Goal: Information Seeking & Learning: Learn about a topic

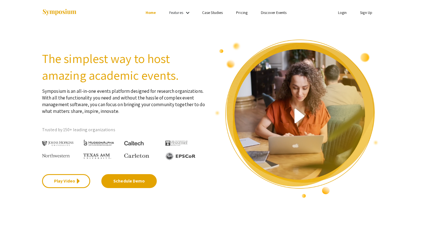
click at [186, 2] on ul "Skip navigation Home Features keyboard_arrow_down Case Studies Pricing Discover…" at bounding box center [210, 12] width 111 height 25
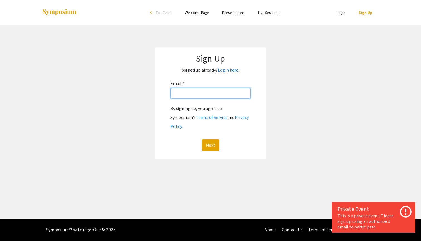
click at [194, 90] on input "Email: *" at bounding box center [211, 93] width 80 height 11
type input "[EMAIL_ADDRESS][DOMAIN_NAME]"
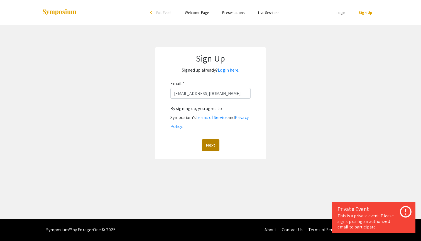
click at [215, 139] on button "Next" at bounding box center [211, 145] width 18 height 12
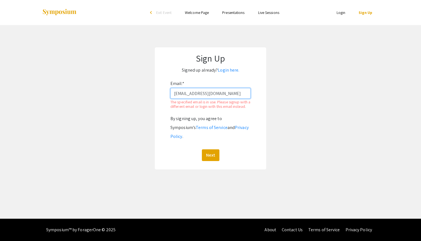
click at [210, 90] on input "[EMAIL_ADDRESS][DOMAIN_NAME]" at bounding box center [211, 93] width 80 height 11
click at [213, 97] on input "[EMAIL_ADDRESS][DOMAIN_NAME]" at bounding box center [211, 93] width 80 height 11
click at [229, 70] on link "Login here." at bounding box center [228, 70] width 21 height 6
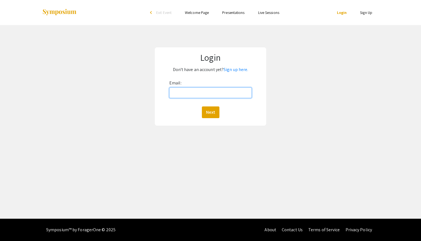
type input "[EMAIL_ADDRESS][DOMAIN_NAME]"
click at [220, 113] on div "Next" at bounding box center [210, 112] width 82 height 12
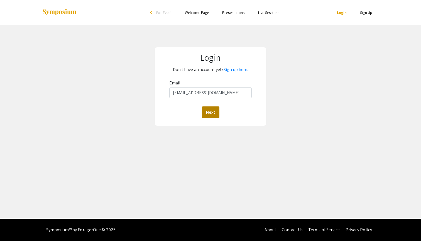
click at [210, 115] on button "Next" at bounding box center [211, 112] width 18 height 12
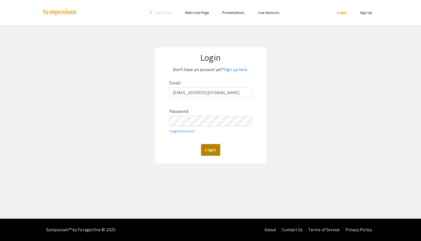
click at [210, 152] on button "Login" at bounding box center [210, 150] width 19 height 12
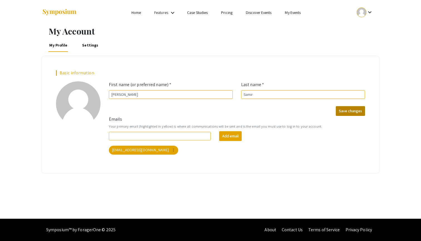
click at [358, 110] on button "Save changes" at bounding box center [350, 111] width 29 height 10
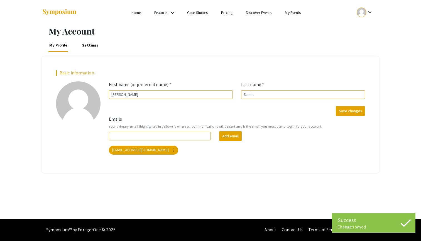
click at [290, 13] on link "My Events" at bounding box center [293, 12] width 16 height 5
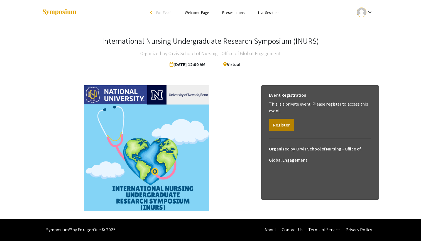
click at [281, 127] on button "Register" at bounding box center [281, 125] width 25 height 12
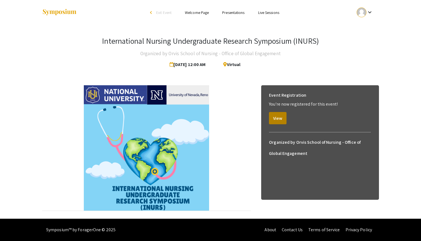
click at [281, 120] on button "View" at bounding box center [278, 118] width 18 height 12
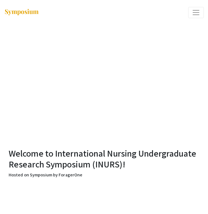
click at [197, 16] on span "Expand or Collapse Menu" at bounding box center [195, 12] width 8 height 8
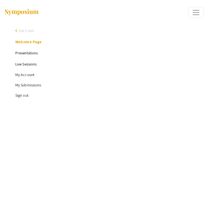
click at [26, 53] on link "Presentations" at bounding box center [26, 52] width 22 height 5
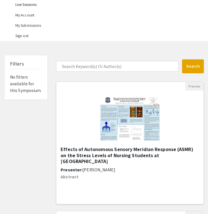
scroll to position [76, 0]
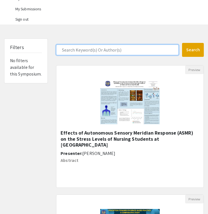
click at [93, 50] on input "Search Keyword(s) Or Author(s)" at bounding box center [117, 50] width 122 height 11
click at [192, 50] on button "Search" at bounding box center [193, 50] width 22 height 14
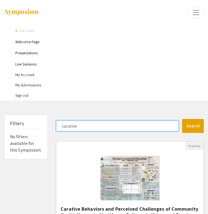
type input "curative"
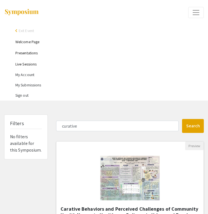
click at [135, 180] on img "Open Presentation <p>Carative Behaviors and Perceived Challenges of Community H…" at bounding box center [129, 178] width 71 height 56
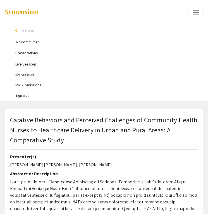
select select "custom"
type input "0"
select select "custom"
type input "1"
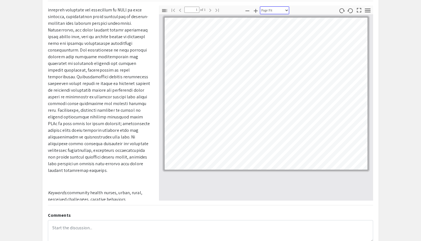
scroll to position [63, 0]
click at [254, 9] on icon "button" at bounding box center [255, 11] width 7 height 7
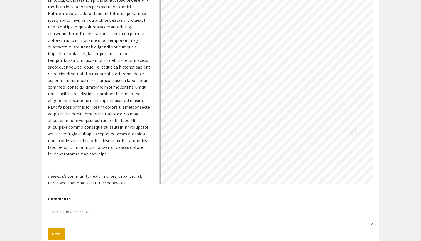
scroll to position [87, 105]
select select "custom"
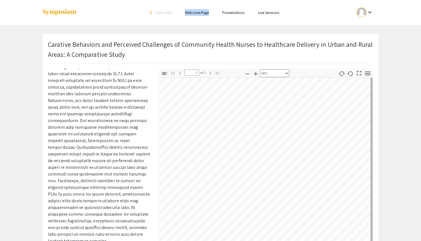
scroll to position [0, 0]
click at [152, 15] on div "arrow_back_ios" at bounding box center [151, 12] width 3 height 7
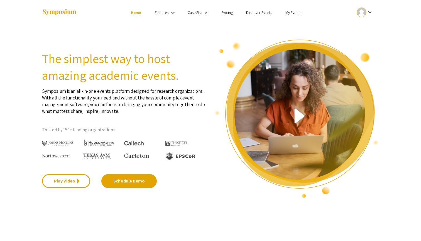
click at [288, 14] on link "My Events" at bounding box center [294, 12] width 16 height 5
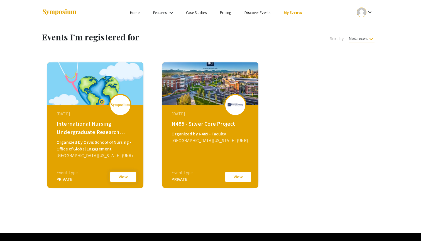
click at [120, 181] on button "View" at bounding box center [123, 177] width 28 height 12
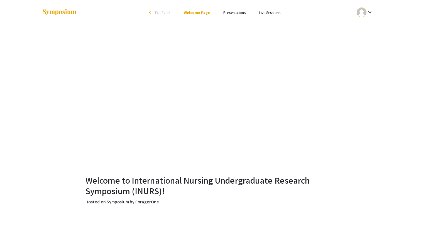
click at [232, 9] on li "Presentations" at bounding box center [235, 12] width 36 height 7
click at [232, 15] on li "Presentations" at bounding box center [235, 12] width 36 height 7
click at [231, 13] on link "Presentations" at bounding box center [235, 12] width 22 height 5
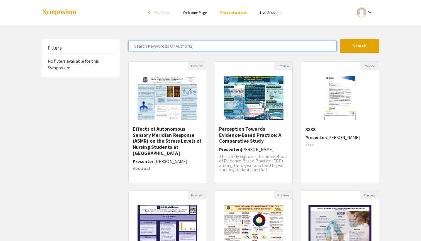
click at [173, 47] on input "Search Keyword(s) Or Author(s)" at bounding box center [232, 46] width 208 height 11
type input "cultural competence"
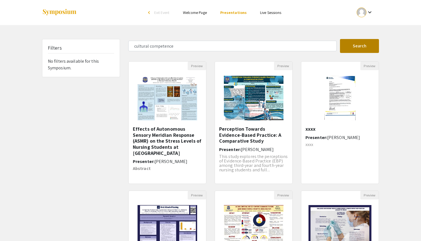
drag, startPoint x: 173, startPoint y: 47, endPoint x: 357, endPoint y: 50, distance: 184.2
click at [357, 50] on button "Search" at bounding box center [359, 46] width 39 height 14
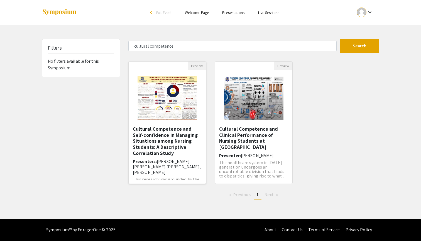
click at [179, 99] on img "Open Presentation <p>Cultural Competence and Self-confidence in Managing Situat…" at bounding box center [167, 98] width 71 height 56
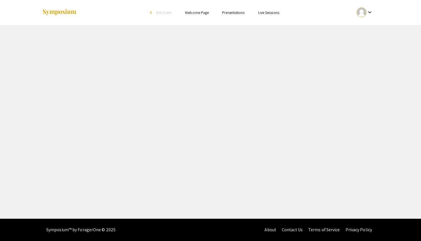
select select "custom"
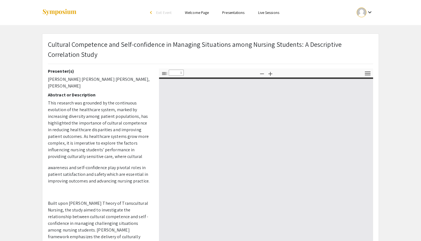
type input "0"
select select "custom"
type input "1"
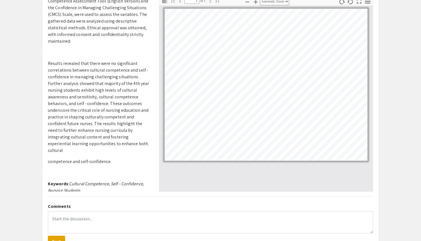
scroll to position [77, 0]
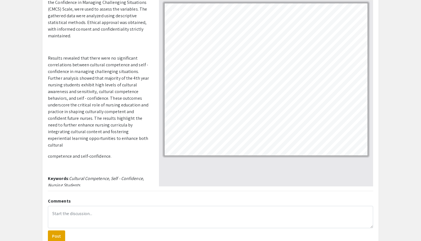
select select "custom"
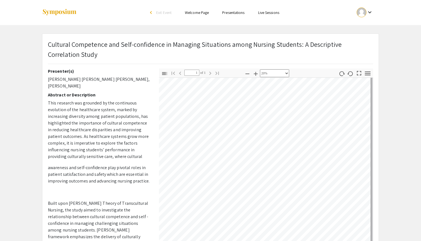
scroll to position [0, 0]
click at [236, 15] on link "Presentations" at bounding box center [233, 12] width 22 height 5
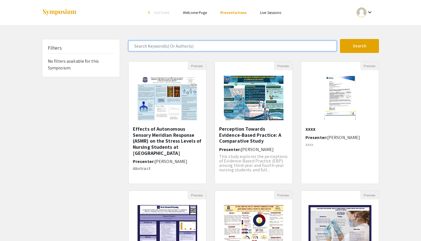
click at [177, 50] on input "Search Keyword(s) Or Author(s)" at bounding box center [232, 46] width 208 height 11
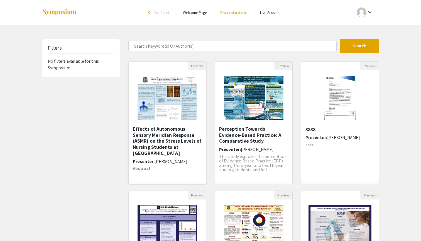
click at [165, 98] on img "Open Presentation <p>Effects of Autonomous Sensory Meridian Response (ASMR) on …" at bounding box center [167, 98] width 71 height 56
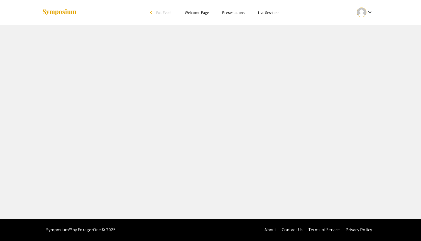
select select "custom"
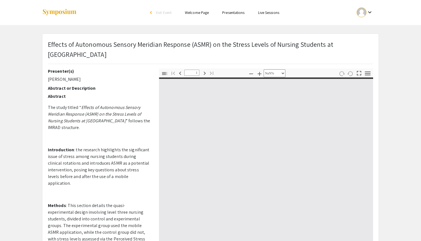
type input "0"
select select "custom"
type input "1"
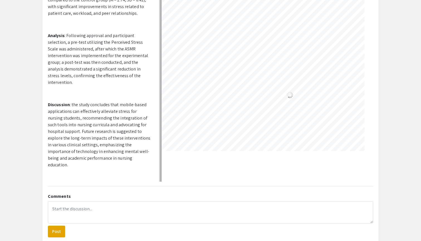
scroll to position [45, 82]
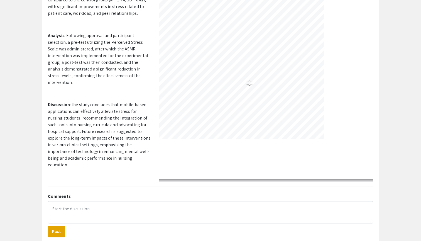
select select "custom"
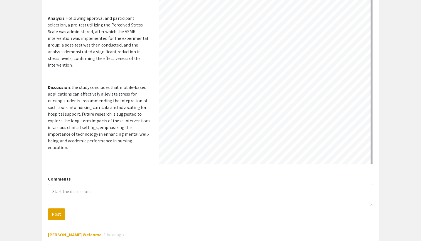
scroll to position [22, 176]
click at [421, 66] on app-presentation "Effects of Autonomous Sensory Meridian Response (ASMR) on the Stress Levels of …" at bounding box center [210, 126] width 421 height 384
drag, startPoint x: 421, startPoint y: 66, endPoint x: 410, endPoint y: 92, distance: 27.6
click at [410, 92] on app-presentation "Effects of Autonomous Sensory Meridian Response (ASMR) on the Stress Levels of …" at bounding box center [210, 126] width 421 height 384
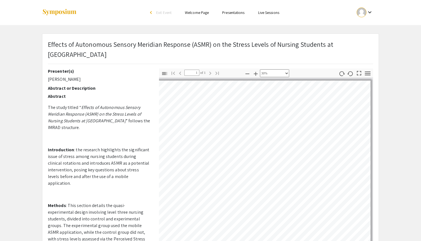
scroll to position [0, 0]
click at [237, 13] on link "Presentations" at bounding box center [233, 12] width 22 height 5
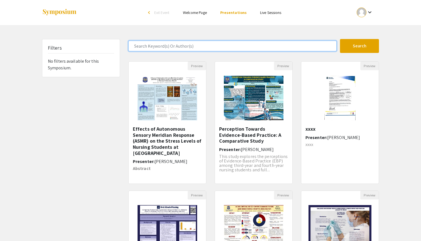
click at [156, 46] on input "Search Keyword(s) Or Author(s)" at bounding box center [232, 46] width 208 height 11
paste input "ob Satisfaction and Holistic Nurse Competency: A Descriptive-Correlation, Compa…"
click at [360, 46] on button "Search" at bounding box center [359, 46] width 39 height 14
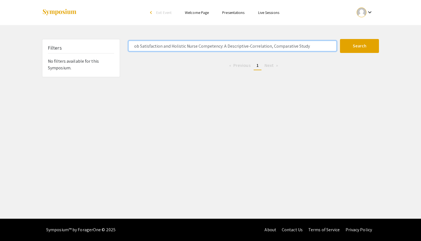
click at [360, 46] on button "Search" at bounding box center [359, 46] width 39 height 14
drag, startPoint x: 310, startPoint y: 45, endPoint x: 198, endPoint y: 47, distance: 112.1
click at [198, 47] on input "ob Satisfaction and Holistic Nurse Competency: A Descriptive-Correlation, Compa…" at bounding box center [232, 46] width 208 height 11
type input "ob Satisfaction and Holistic Nurse"
click at [360, 46] on button "Search" at bounding box center [359, 46] width 39 height 14
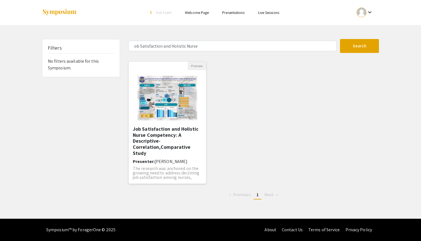
click at [170, 110] on img "Open Presentation <p>Job Satisfaction and Holistic Nurse Competency: A Descript…" at bounding box center [167, 98] width 71 height 56
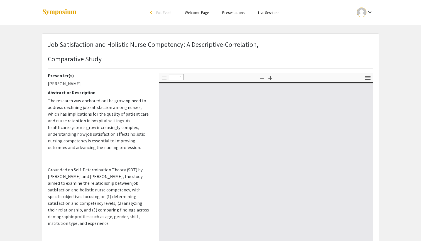
select select "custom"
type input "0"
select select "custom"
type input "1"
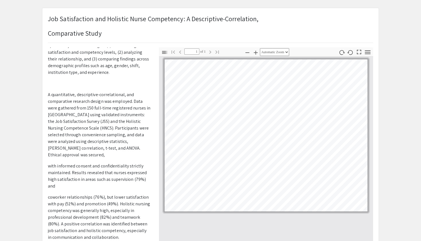
scroll to position [129, 0]
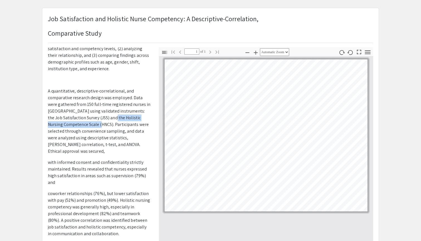
drag, startPoint x: 111, startPoint y: 111, endPoint x: 97, endPoint y: 115, distance: 14.7
click at [97, 115] on p "A quantitative, descriptive-correlational, and comparative research design was …" at bounding box center [99, 121] width 103 height 67
copy p "Holistic Nursing Competence Scale (HNCS)"
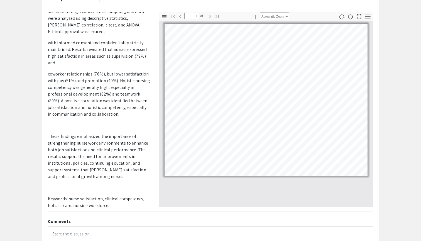
scroll to position [53, 0]
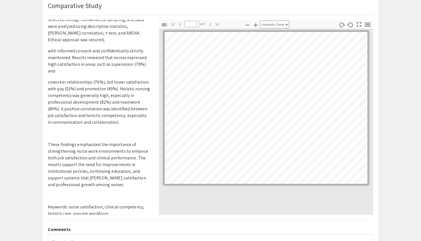
select select "custom"
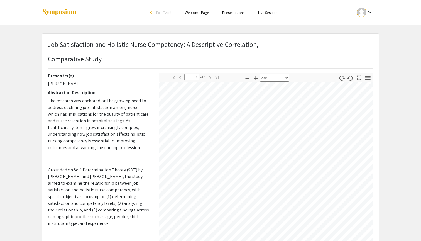
scroll to position [0, 0]
click at [227, 11] on link "Presentations" at bounding box center [233, 12] width 22 height 5
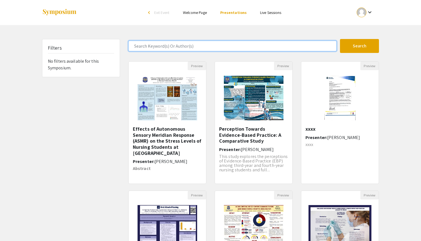
click at [183, 44] on input "Search Keyword(s) Or Author(s)" at bounding box center [232, 46] width 208 height 11
type input "level of"
click at [360, 46] on button "Search" at bounding box center [359, 46] width 39 height 14
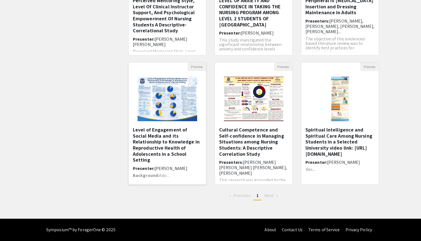
scroll to position [128, 0]
click at [168, 91] on img "Open Presentation <p>Level of Engagement of Social Media and its Relationship t…" at bounding box center [167, 99] width 71 height 56
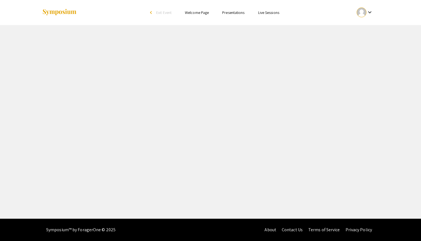
select select "custom"
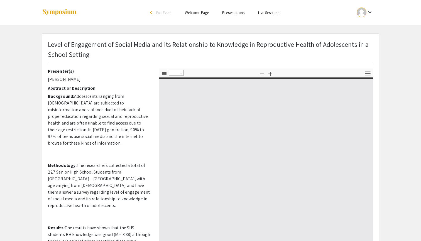
type input "0"
select select "custom"
type input "1"
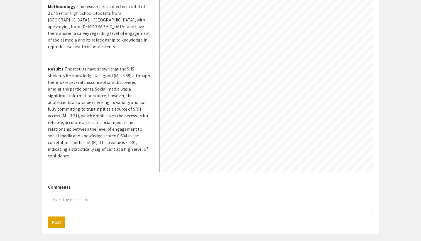
scroll to position [73, 89]
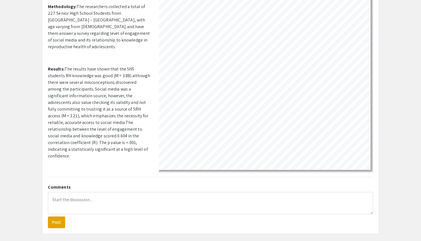
select select "custom"
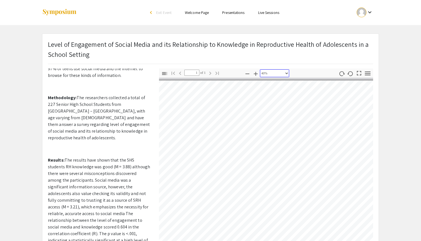
scroll to position [0, 0]
click at [239, 11] on link "Presentations" at bounding box center [233, 12] width 22 height 5
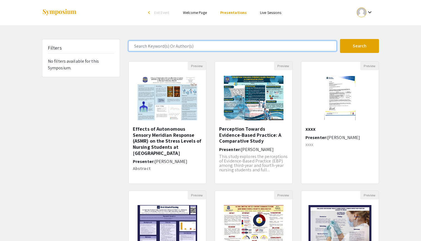
click at [173, 47] on input "Search Keyword(s) Or Author(s)" at bounding box center [232, 46] width 208 height 11
type input "perceived"
click at [360, 46] on button "Search" at bounding box center [359, 46] width 39 height 14
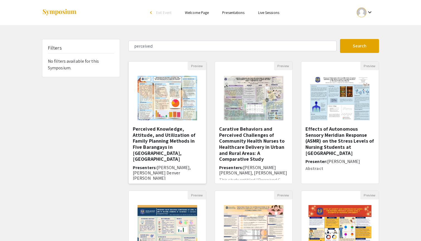
click at [151, 106] on img "Open Presentation <p>Perceived Knowledge, Attitude, and Utilization of Family P…" at bounding box center [167, 98] width 71 height 56
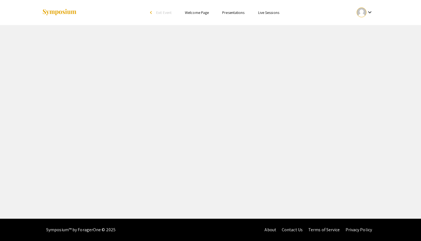
select select "custom"
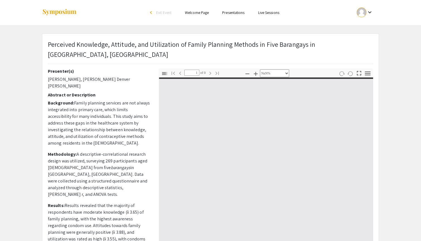
type input "0"
select select "custom"
type input "1"
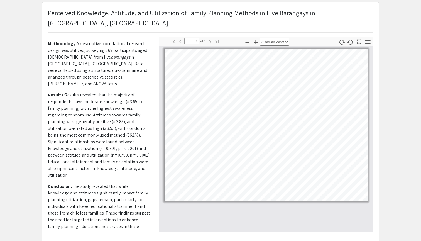
scroll to position [31, 0]
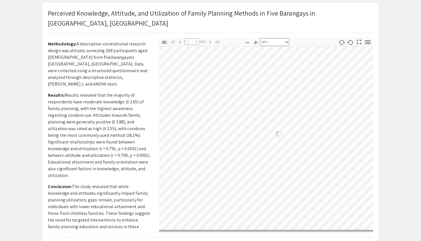
select select "custom"
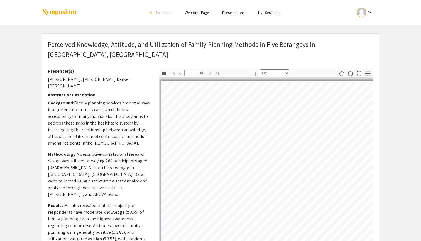
scroll to position [0, 0]
click at [229, 14] on link "Presentations" at bounding box center [233, 12] width 22 height 5
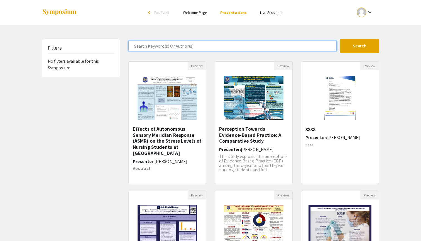
click at [149, 50] on input "Search Keyword(s) Or Author(s)" at bounding box center [232, 46] width 208 height 11
type input "perception towards"
click at [360, 46] on button "Search" at bounding box center [359, 46] width 39 height 14
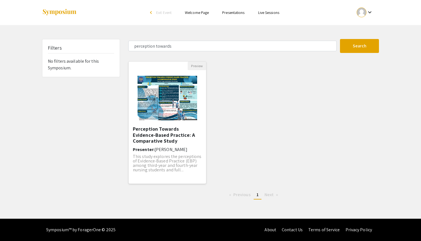
click at [166, 105] on img "Open Presentation <p>Perception Towards Evidence-Based Practice: A Comparative …" at bounding box center [167, 98] width 71 height 56
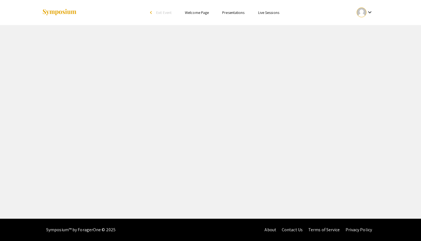
select select "custom"
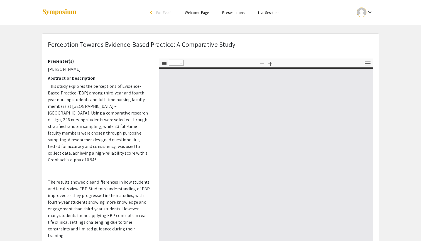
type input "0"
select select "custom"
type input "1"
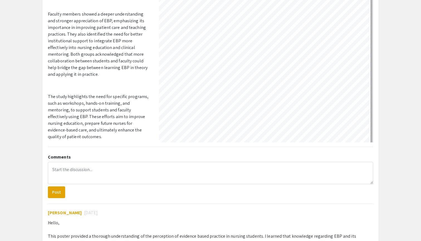
scroll to position [55, 176]
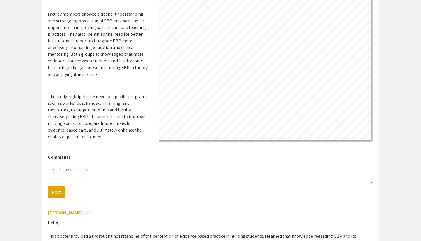
select select "custom"
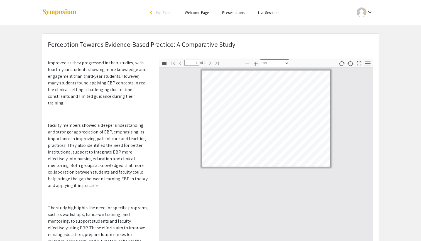
scroll to position [0, 0]
click at [237, 12] on link "Presentations" at bounding box center [233, 12] width 22 height 5
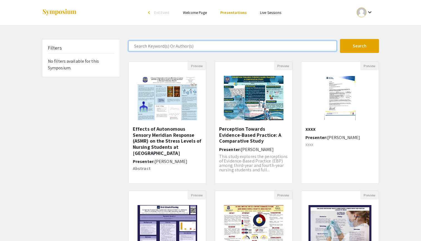
click at [160, 48] on input "Search Keyword(s) Or Author(s)" at bounding box center [232, 46] width 208 height 11
type input "psychological"
click at [360, 46] on button "Search" at bounding box center [359, 46] width 39 height 14
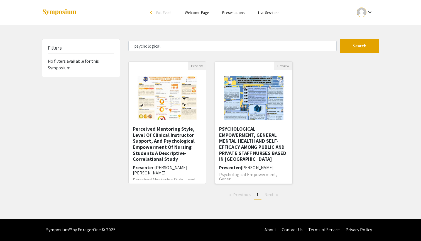
click at [240, 91] on img at bounding box center [253, 98] width 71 height 56
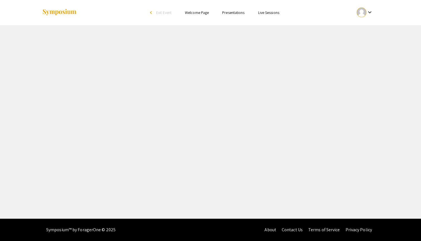
select select "custom"
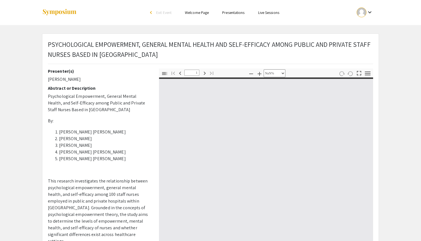
type input "0"
select select "custom"
type input "1"
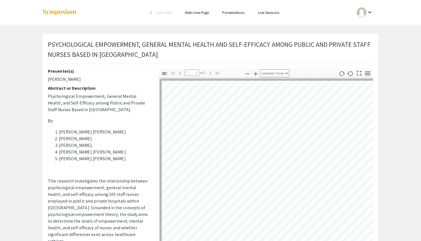
select select "auto"
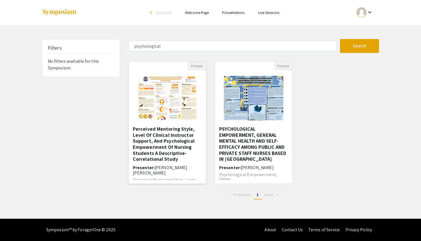
click at [171, 135] on h5 "Perceived Mentoring Style, Level Of Clinical Instructor Support, And Psychologi…" at bounding box center [167, 144] width 69 height 36
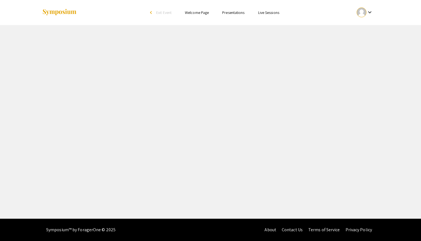
select select "custom"
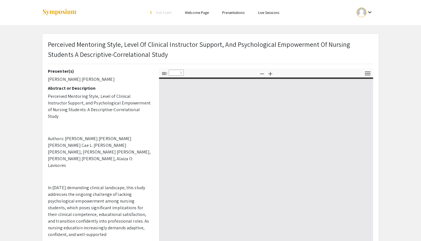
type input "0"
select select "custom"
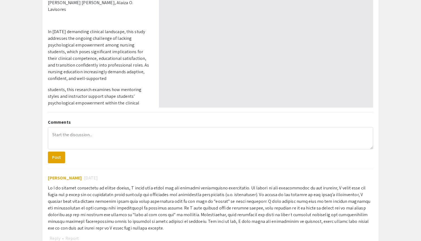
type input "1"
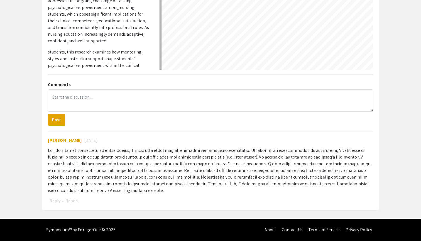
scroll to position [195, 0]
select select "auto"
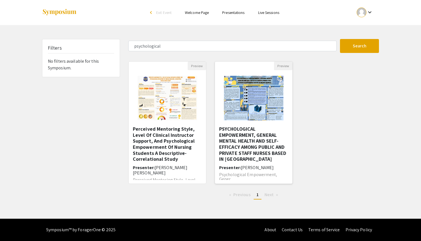
click at [256, 105] on img at bounding box center [253, 98] width 71 height 56
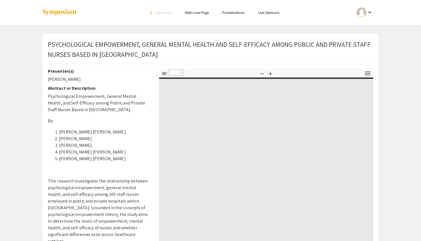
select select "custom"
type input "0"
select select "custom"
type input "1"
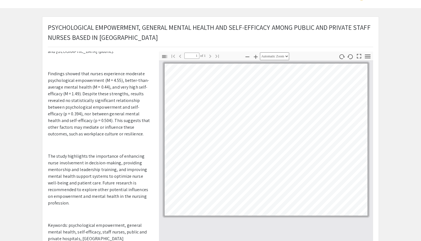
scroll to position [17, 0]
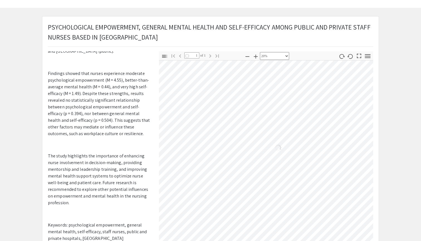
select select "custom"
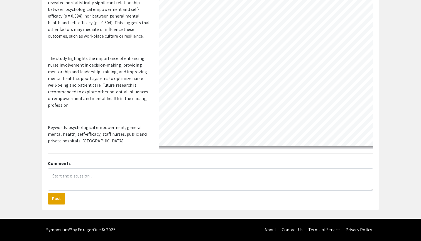
scroll to position [115, 0]
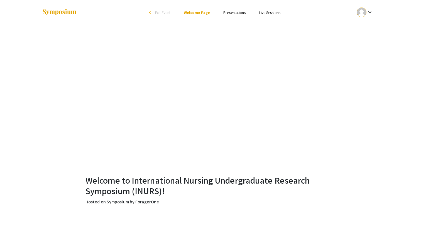
click at [238, 14] on link "Presentations" at bounding box center [235, 12] width 22 height 5
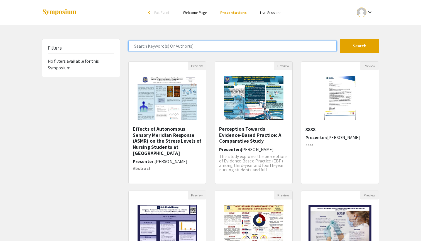
click at [169, 45] on input "Search Keyword(s) Or Author(s)" at bounding box center [232, 46] width 208 height 11
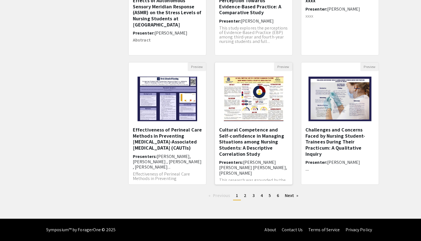
scroll to position [128, 0]
click at [246, 196] on span "2" at bounding box center [245, 196] width 3 height 6
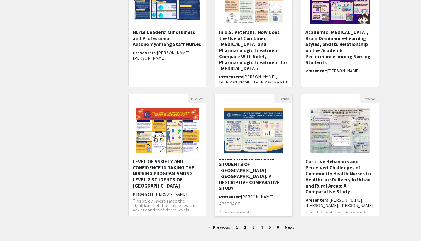
scroll to position [15, 0]
click at [256, 229] on link "page 3" at bounding box center [254, 227] width 8 height 8
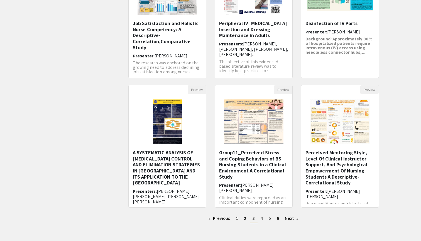
scroll to position [126, 0]
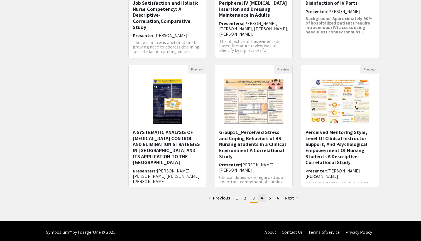
click at [264, 198] on link "page 4" at bounding box center [262, 198] width 8 height 8
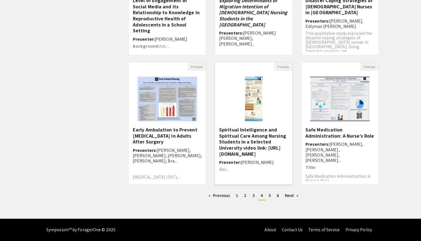
scroll to position [128, 0]
click at [268, 196] on link "page 5" at bounding box center [270, 195] width 8 height 8
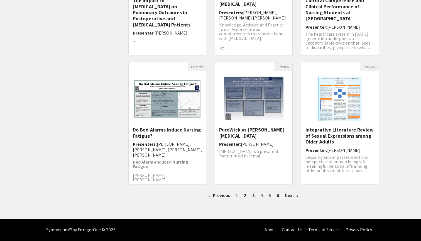
scroll to position [128, 0]
click at [278, 198] on span "6" at bounding box center [278, 196] width 2 height 6
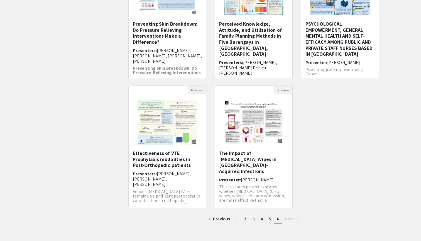
scroll to position [128, 0]
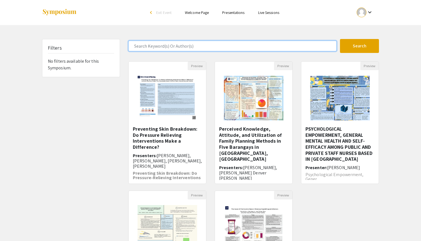
click at [174, 46] on input "Search Keyword(s) Or Author(s)" at bounding box center [232, 46] width 208 height 11
type input "e"
type input "carative"
click at [360, 46] on button "Search" at bounding box center [359, 46] width 39 height 14
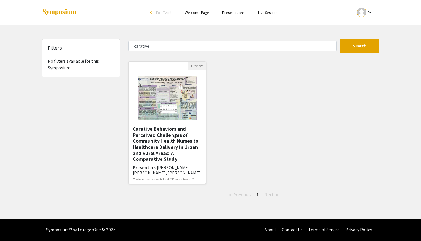
click at [181, 103] on img "Open Presentation <p>Carative Behaviors and Perceived Challenges of Community H…" at bounding box center [167, 98] width 71 height 56
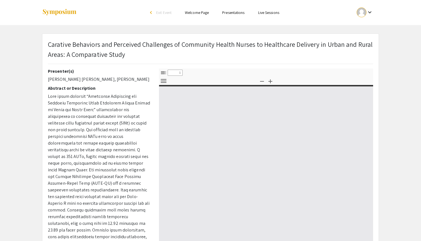
select select "custom"
type input "0"
select select "custom"
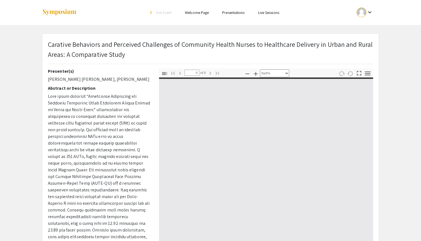
type input "1"
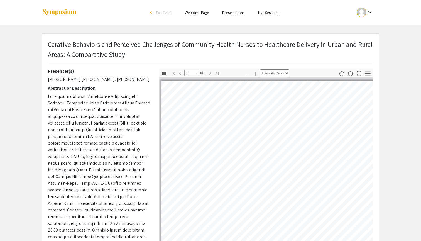
select select "custom"
click at [234, 12] on link "Presentations" at bounding box center [233, 12] width 22 height 5
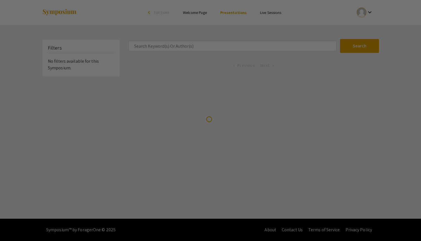
click at [167, 45] on div at bounding box center [210, 120] width 421 height 241
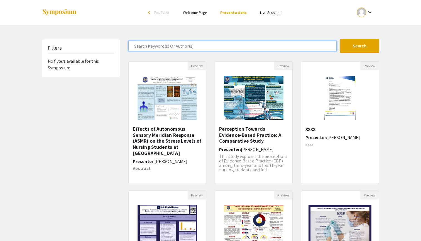
click at [167, 45] on input "Search Keyword(s) Or Author(s)" at bounding box center [232, 46] width 208 height 11
type input "cultural competence"
click at [360, 46] on button "Search" at bounding box center [359, 46] width 39 height 14
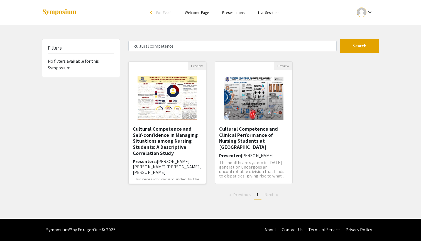
click at [169, 89] on img "Open Presentation <p>Cultural Competence and Self-confidence in Managing Situat…" at bounding box center [167, 98] width 71 height 56
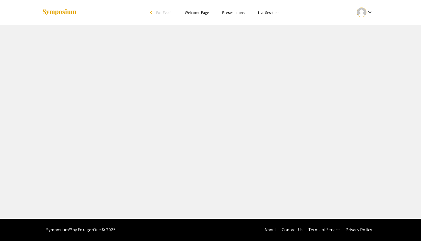
select select "custom"
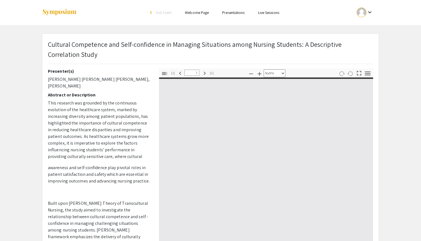
type input "0"
select select "custom"
type input "1"
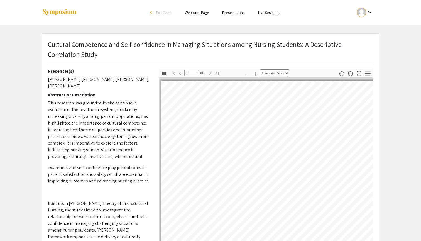
select select "custom"
click at [236, 14] on link "Presentations" at bounding box center [233, 12] width 22 height 5
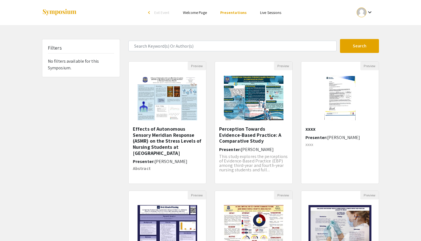
click at [186, 40] on form "Search" at bounding box center [253, 46] width 259 height 14
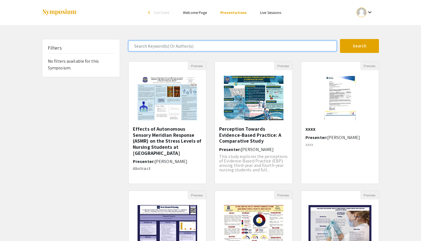
click at [185, 45] on input "Search Keyword(s) Or Author(s)" at bounding box center [232, 46] width 208 height 11
type input "ASMR"
click at [360, 46] on button "Search" at bounding box center [359, 46] width 39 height 14
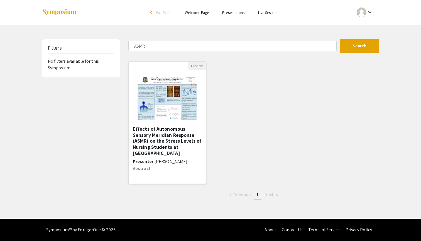
click at [167, 95] on img "Open Presentation <p>Effects of Autonomous Sensory Meridian Response (ASMR) on …" at bounding box center [167, 98] width 71 height 56
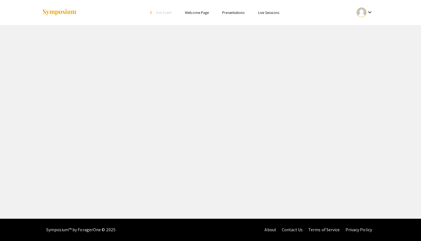
select select "custom"
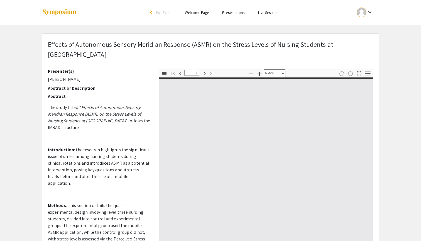
type input "0"
select select "custom"
type input "1"
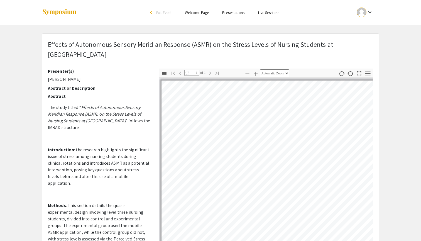
select select "custom"
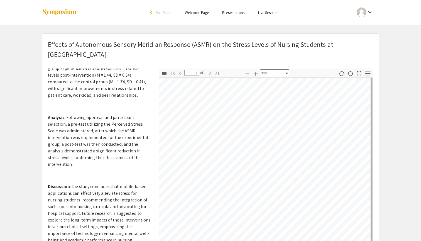
scroll to position [0, 0]
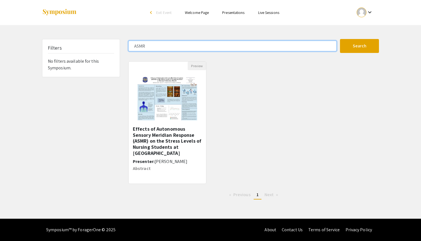
drag, startPoint x: 156, startPoint y: 43, endPoint x: 118, endPoint y: 43, distance: 37.9
click at [118, 43] on div "Filters No filters available for this Symposium. ASMR Search 1 Results found Pr…" at bounding box center [211, 121] width 346 height 165
drag, startPoint x: 152, startPoint y: 49, endPoint x: 100, endPoint y: 46, distance: 52.5
click at [100, 46] on div "Filters No filters available for this Symposium. ASMR Search 1 Results found Pr…" at bounding box center [211, 121] width 346 height 165
type input "job satisfaction"
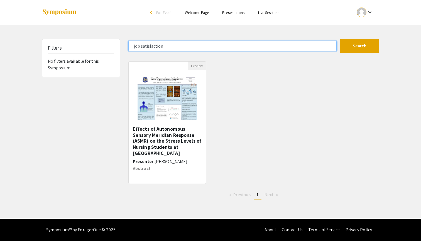
click at [360, 46] on button "Search" at bounding box center [359, 46] width 39 height 14
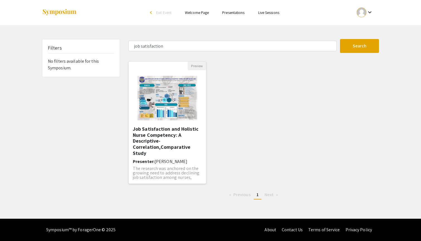
click at [157, 92] on img "Open Presentation <p>Job Satisfaction and Holistic Nurse Competency: A Descript…" at bounding box center [167, 98] width 71 height 56
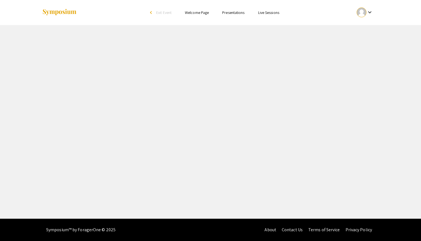
select select "custom"
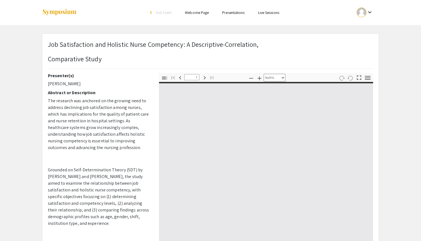
type input "0"
select select "custom"
type input "1"
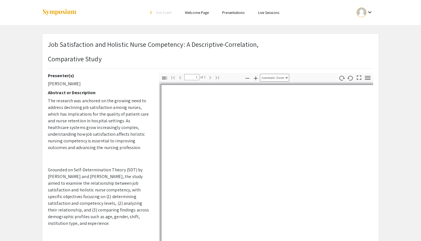
select select "custom"
